Goal: Register for event/course

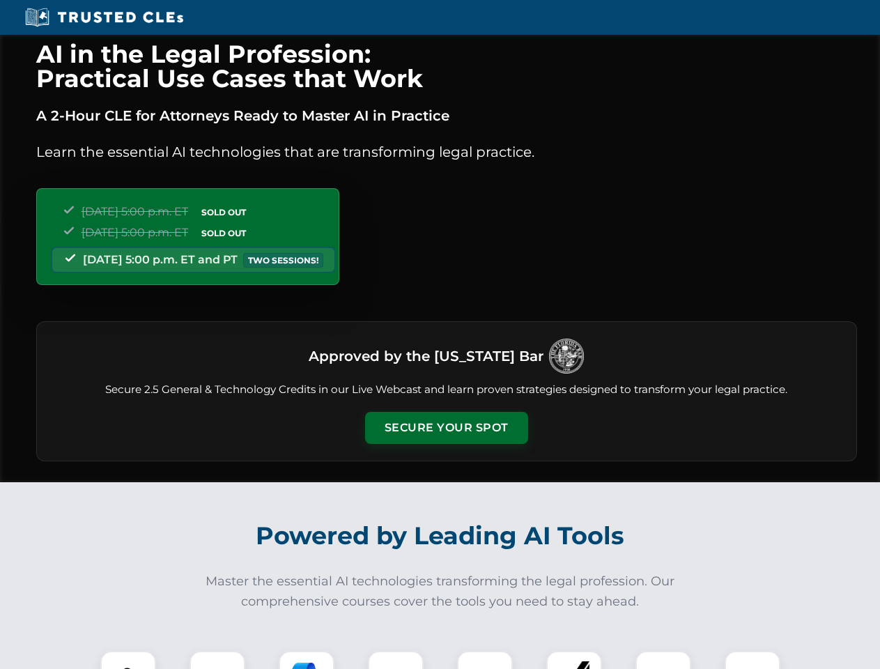
click at [446, 428] on button "Secure Your Spot" at bounding box center [446, 428] width 163 height 32
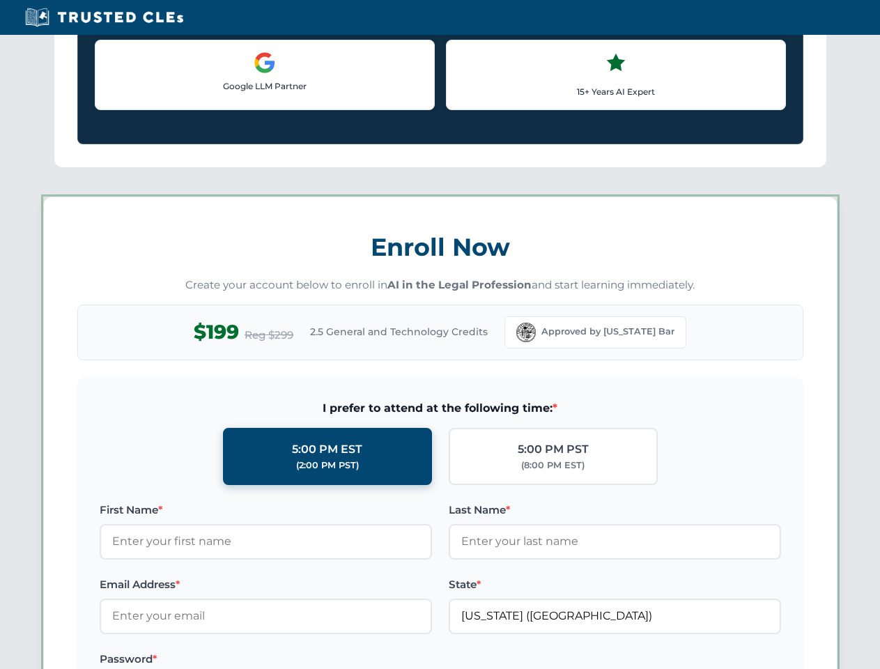
click at [217, 659] on label "Password *" at bounding box center [266, 658] width 332 height 17
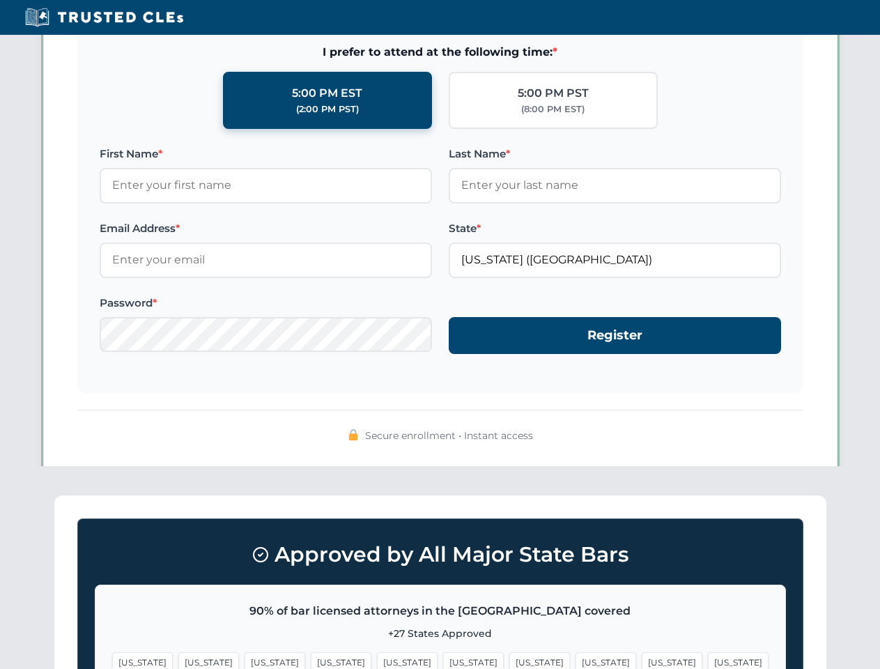
click at [509, 659] on span "[US_STATE]" at bounding box center [539, 662] width 61 height 20
click at [641, 659] on span "[US_STATE]" at bounding box center [671, 662] width 61 height 20
